Goal: Information Seeking & Learning: Learn about a topic

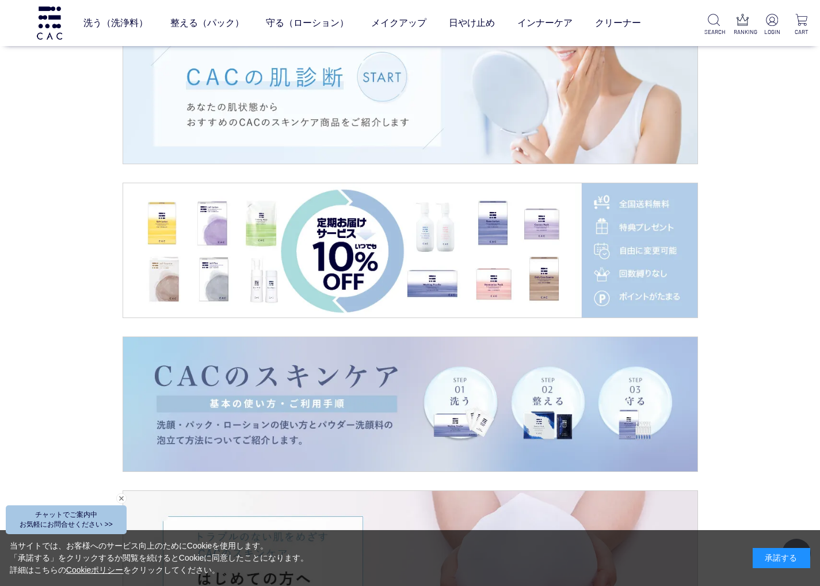
scroll to position [1387, 0]
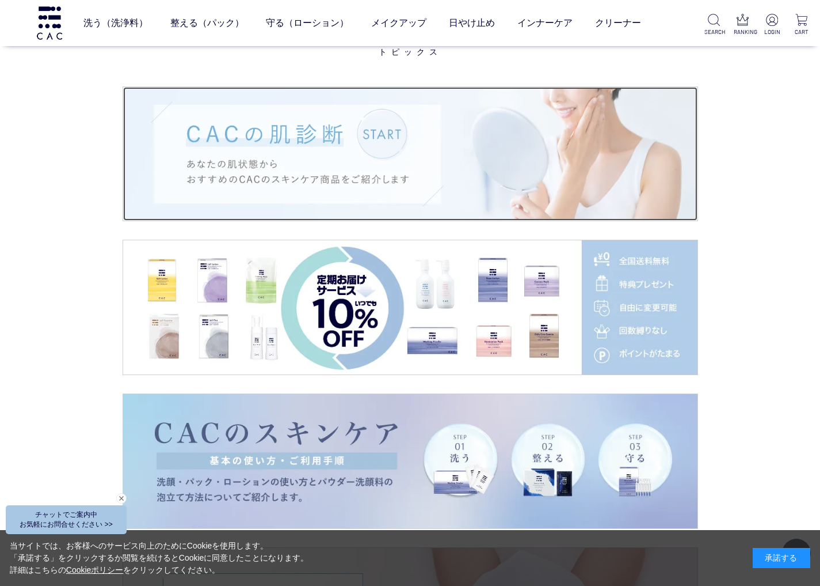
click at [385, 131] on img at bounding box center [410, 154] width 575 height 134
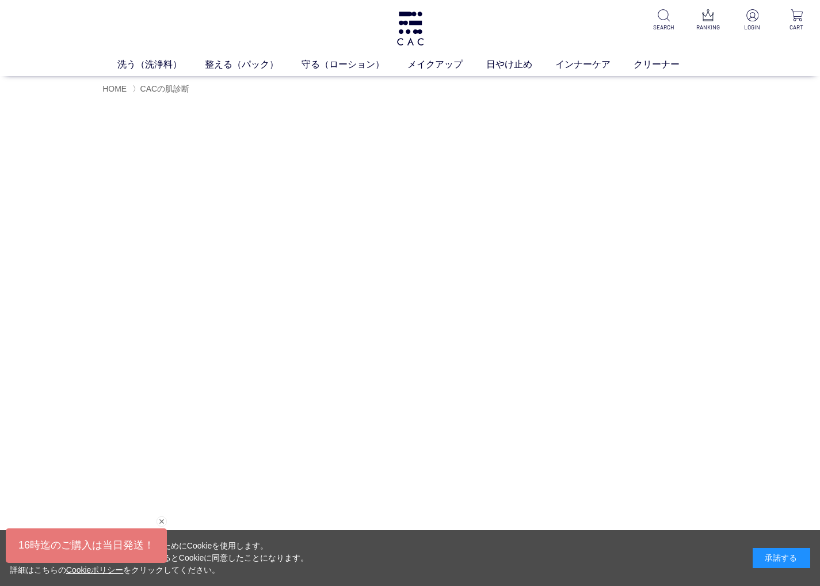
click at [784, 557] on div "承諾する" at bounding box center [782, 558] width 58 height 20
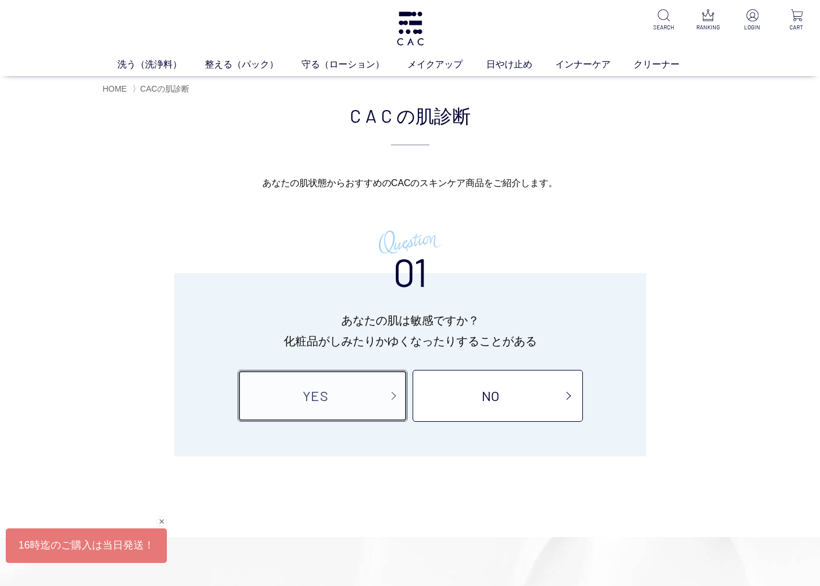
click at [320, 402] on link "YES" at bounding box center [323, 396] width 170 height 52
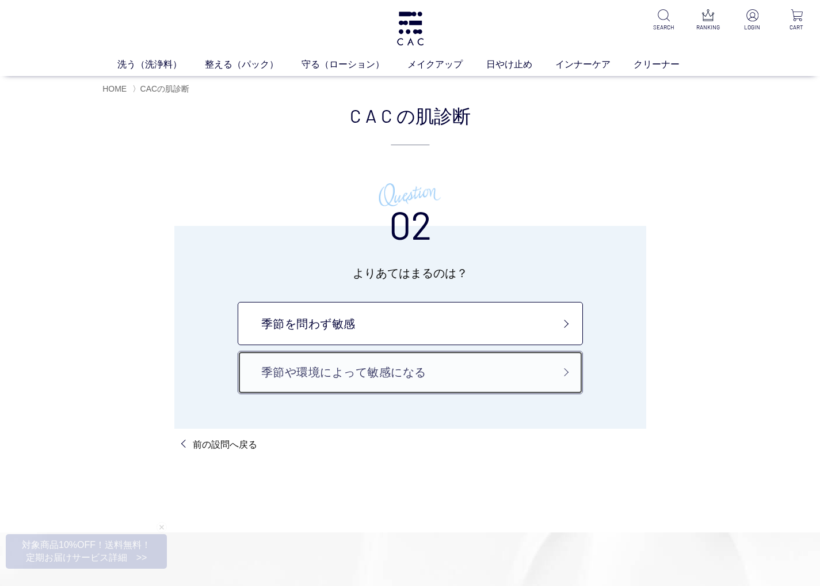
click at [394, 371] on link "季節や環境によって敏感になる" at bounding box center [410, 372] width 345 height 43
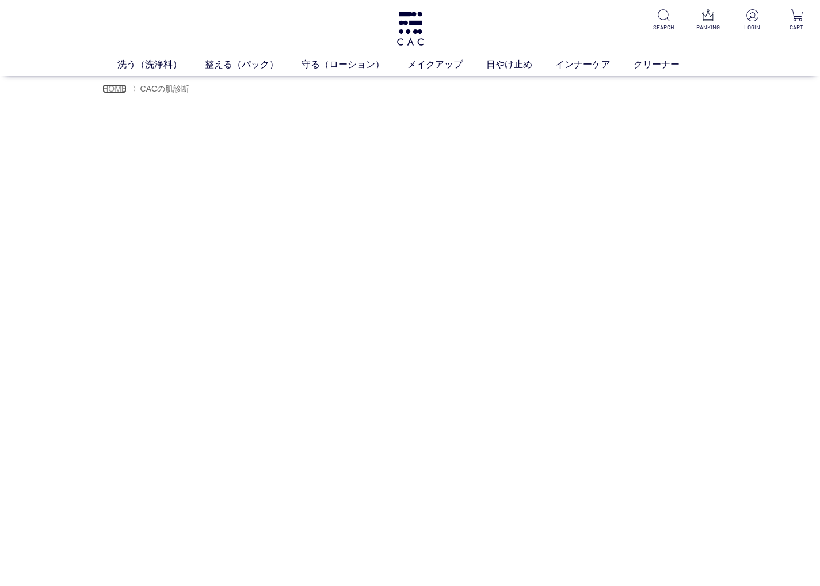
click at [114, 90] on span "HOME" at bounding box center [114, 88] width 24 height 9
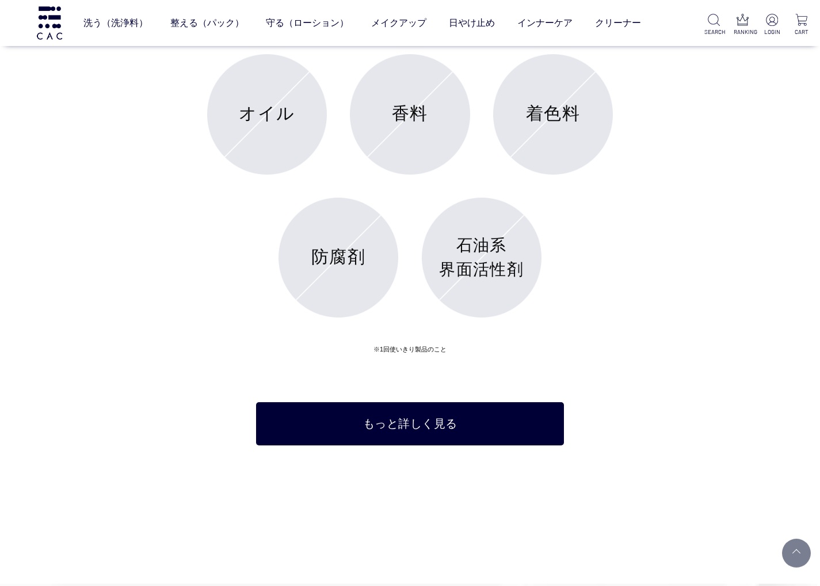
scroll to position [4142, 0]
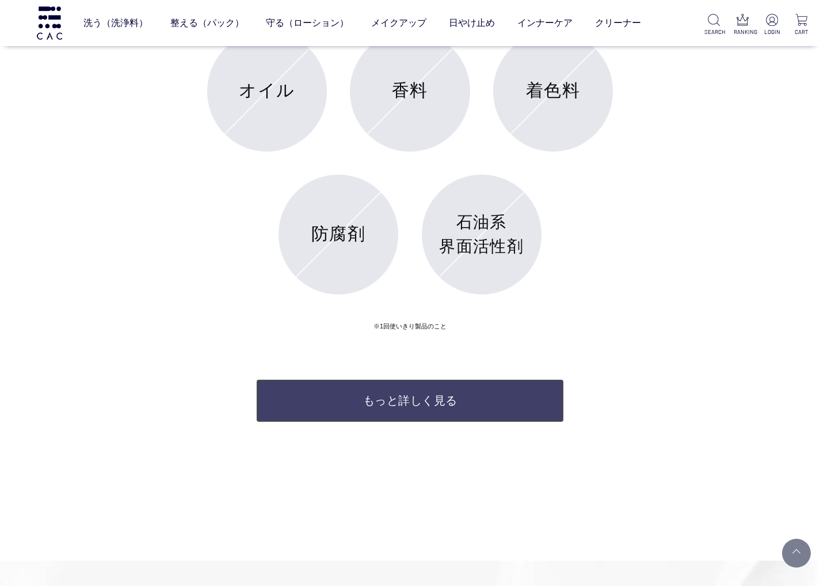
click at [409, 401] on link "もっと詳しく見る" at bounding box center [409, 400] width 307 height 43
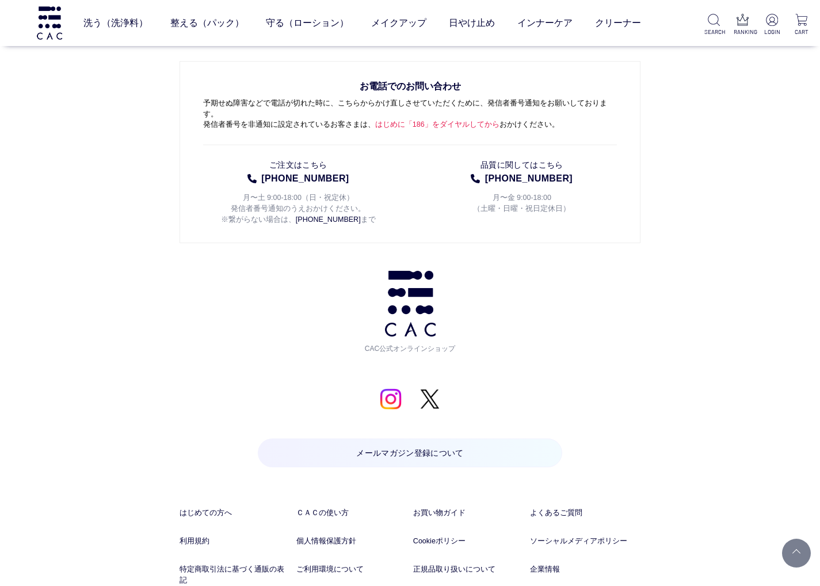
scroll to position [8327, 0]
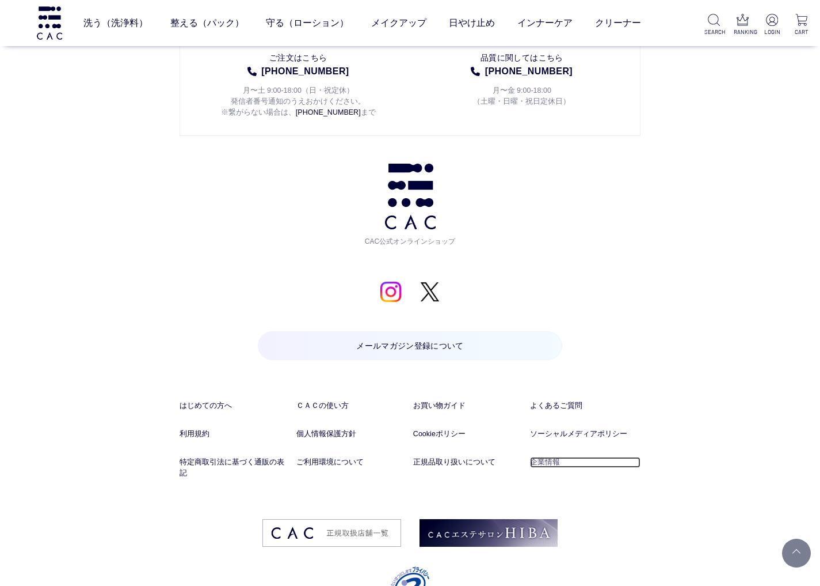
click at [549, 457] on link "企業情報" at bounding box center [585, 462] width 111 height 11
